Goal: Information Seeking & Learning: Learn about a topic

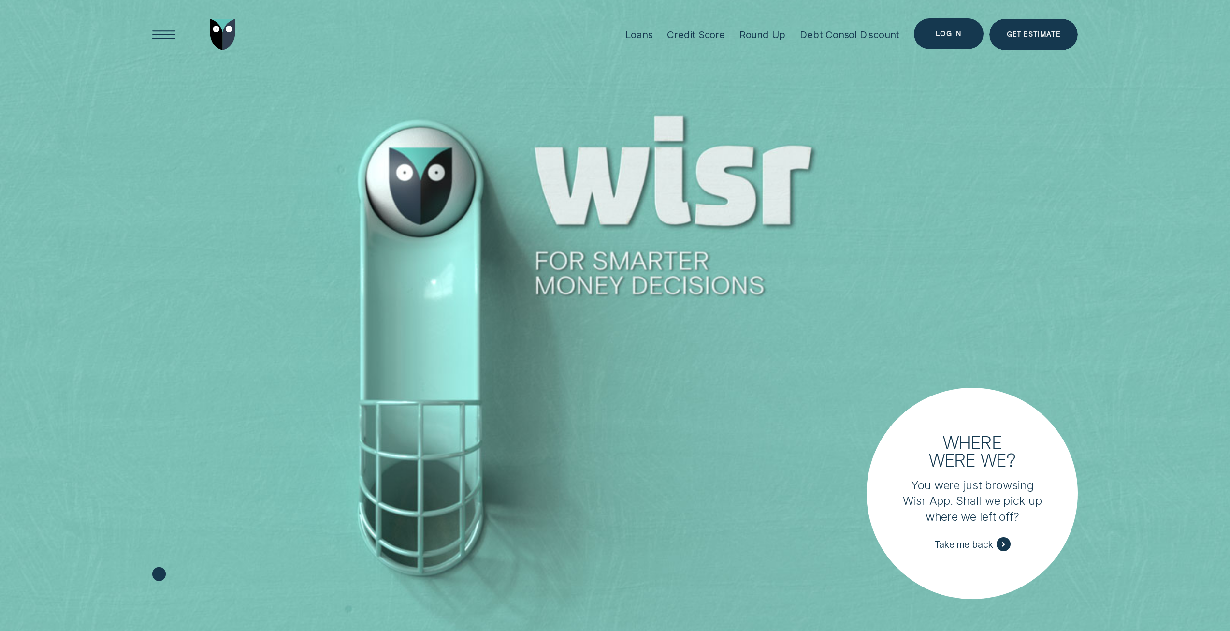
click at [938, 39] on div "Log in" at bounding box center [949, 33] width 70 height 31
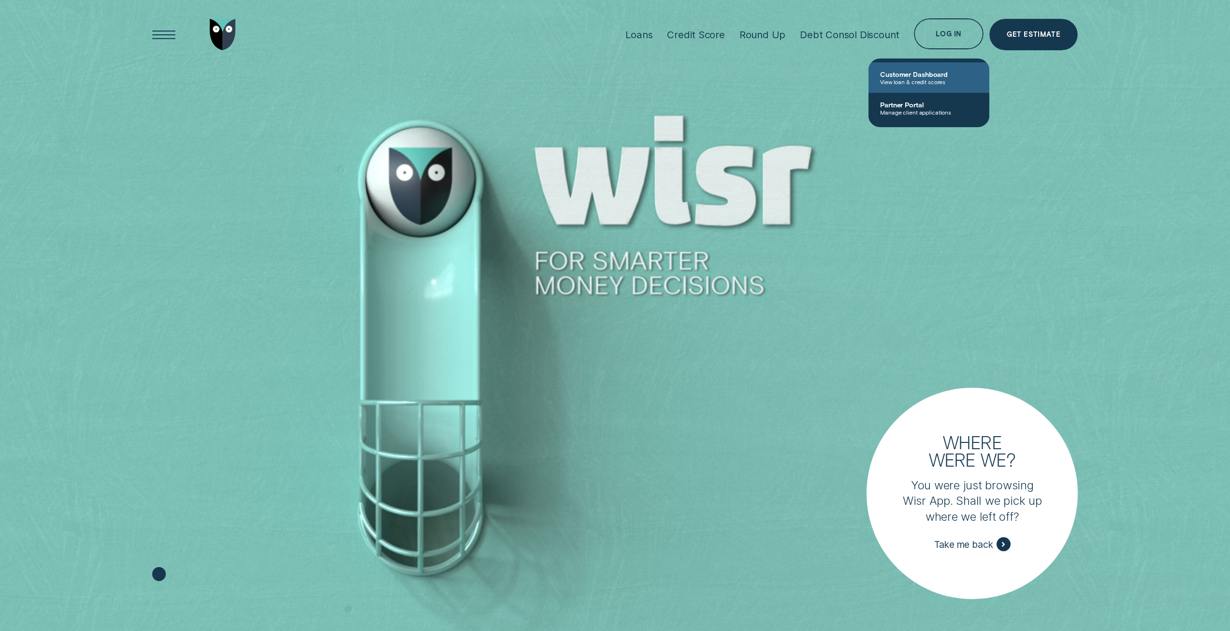
click at [937, 82] on span "View loan & credit scores" at bounding box center [929, 81] width 98 height 7
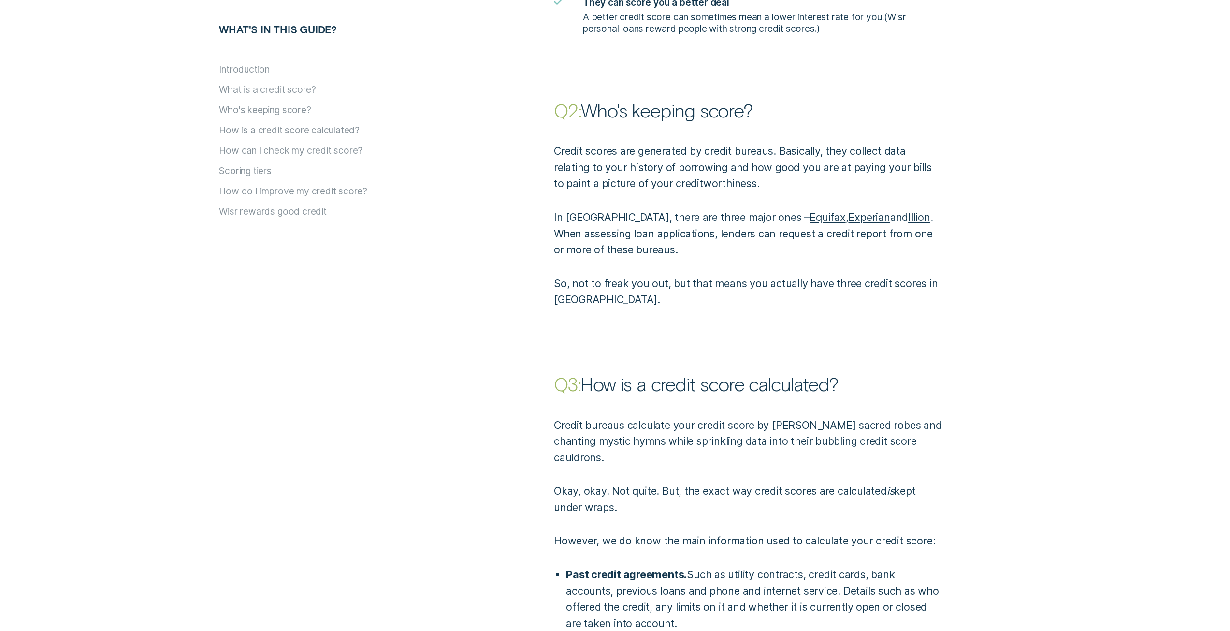
scroll to position [1257, 0]
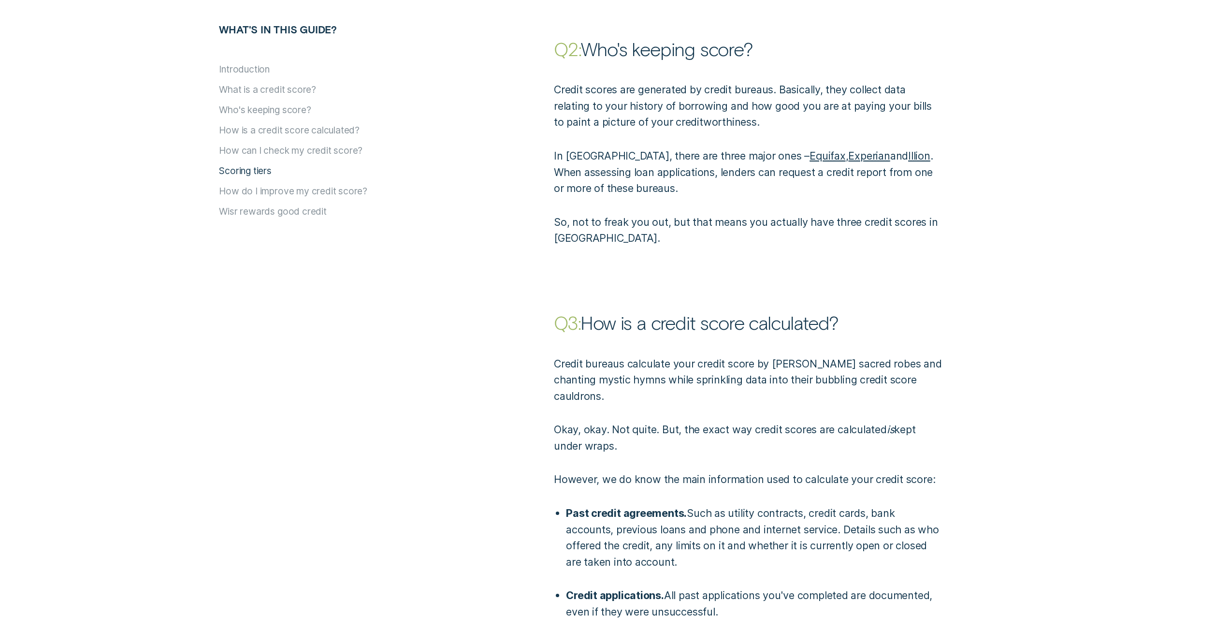
click at [254, 167] on button "Scoring tiers" at bounding box center [245, 171] width 53 height 12
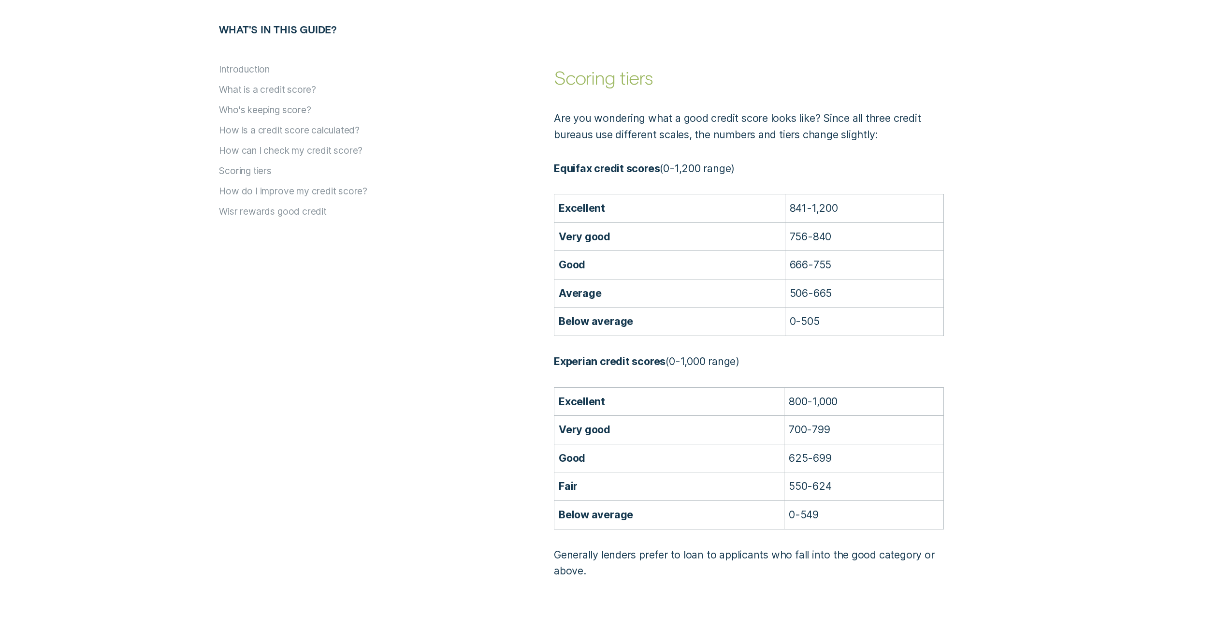
scroll to position [2333, 0]
drag, startPoint x: 832, startPoint y: 316, endPoint x: 660, endPoint y: 319, distance: 171.6
click at [593, 319] on tr "Below average 0-505" at bounding box center [749, 320] width 390 height 29
drag, startPoint x: 651, startPoint y: 486, endPoint x: 849, endPoint y: 485, distance: 198.2
click at [849, 485] on tr "Fair 550-624" at bounding box center [749, 485] width 390 height 29
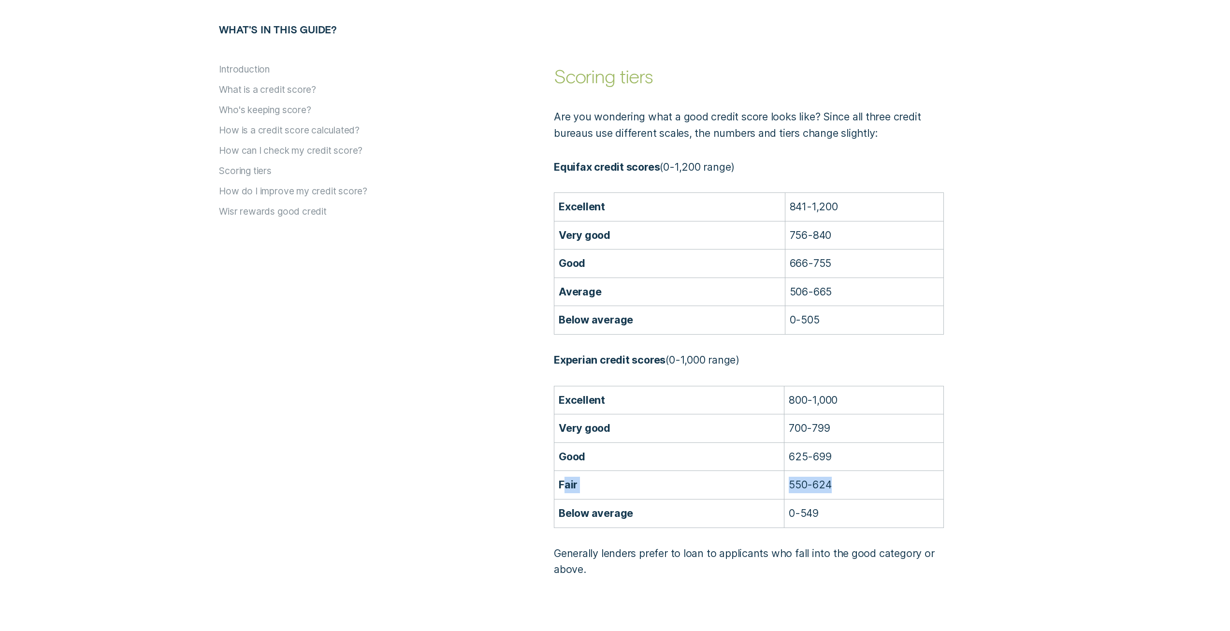
click at [849, 485] on p "550-624" at bounding box center [864, 485] width 150 height 16
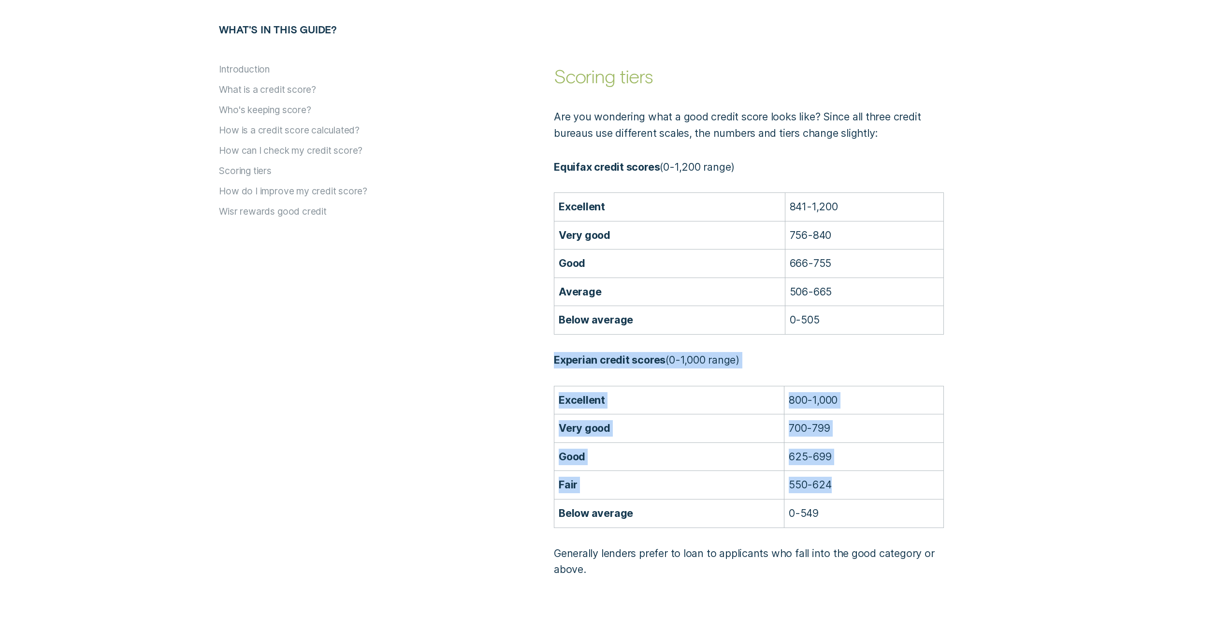
drag, startPoint x: 829, startPoint y: 485, endPoint x: 617, endPoint y: 479, distance: 212.3
click at [543, 483] on div "Are you wondering what a good credit score looks like? Since all three credit b…" at bounding box center [782, 333] width 603 height 490
click at [838, 443] on td "625-699" at bounding box center [865, 456] width 160 height 29
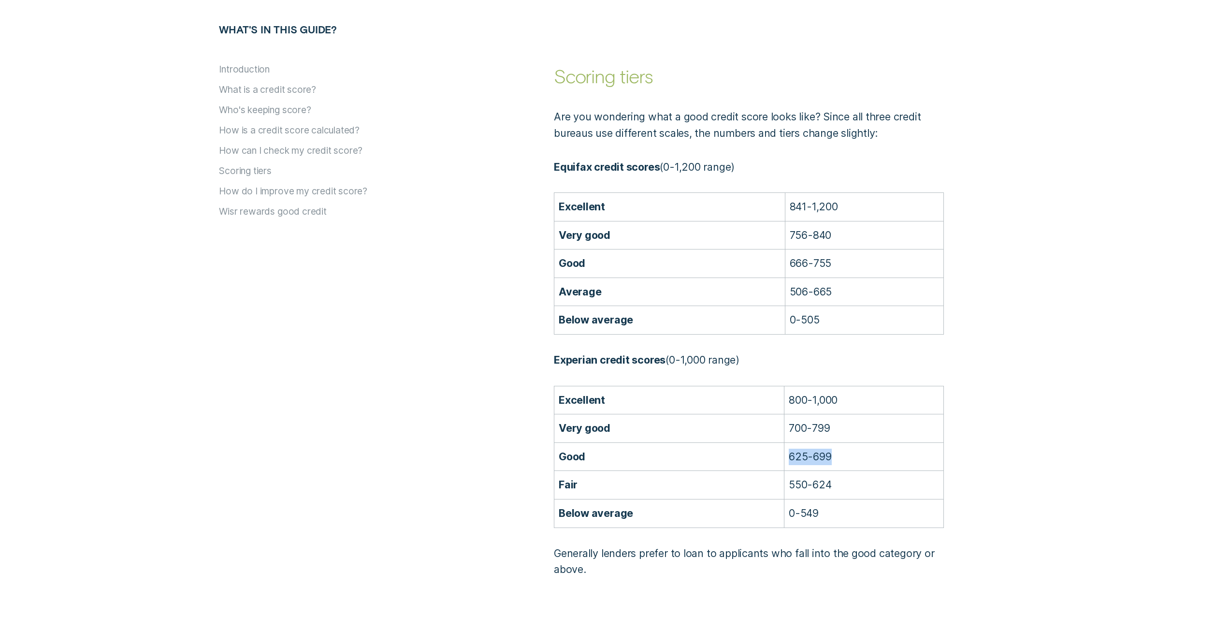
drag, startPoint x: 842, startPoint y: 456, endPoint x: 619, endPoint y: 452, distance: 222.4
click at [619, 452] on tr "Good 625-699" at bounding box center [749, 456] width 390 height 29
click at [853, 429] on p "700-799" at bounding box center [864, 428] width 150 height 16
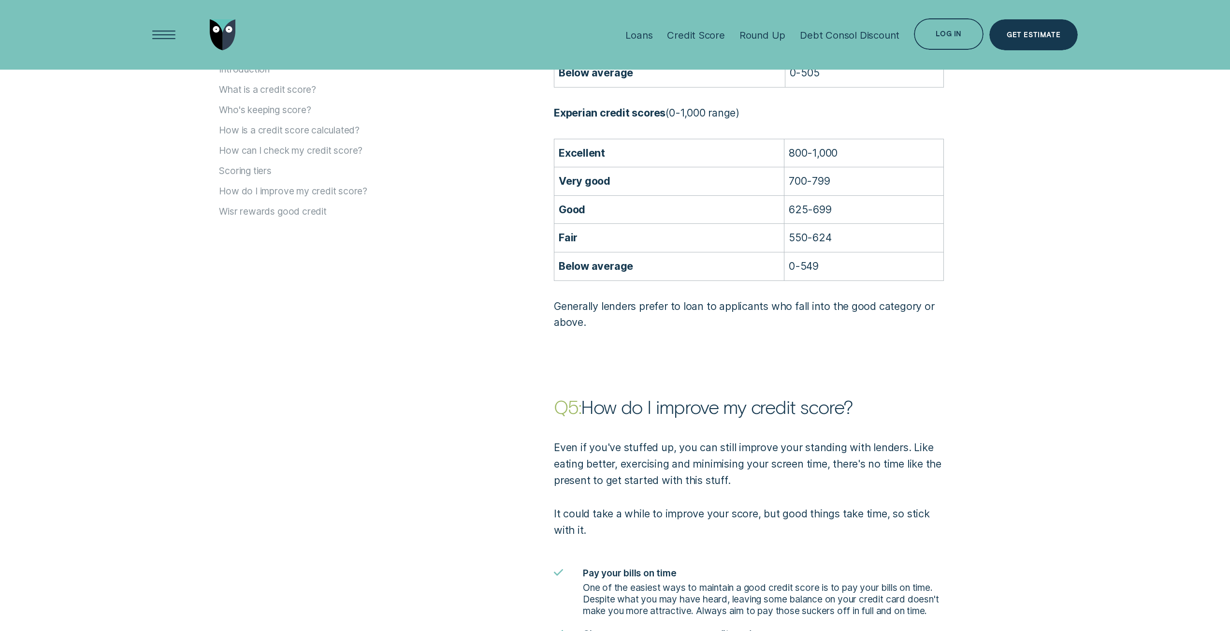
scroll to position [2574, 0]
